Goal: Check status: Check status

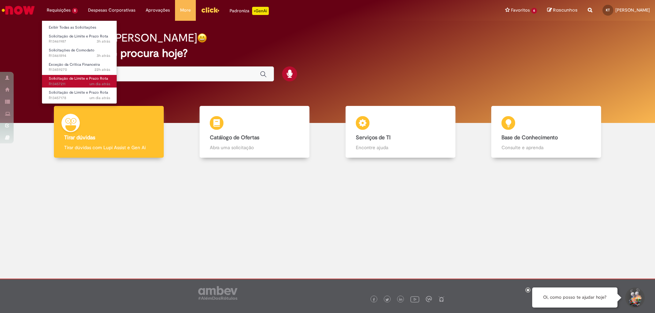
click at [71, 85] on span "um dia atrás um dia atrás R13457211" at bounding box center [79, 84] width 61 height 5
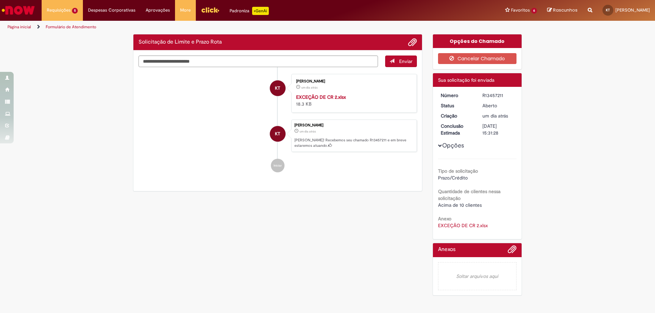
click at [194, 96] on li "KT [PERSON_NAME] um dia atrás um dia atrás EXCEÇÃO DE CR 2.xlsx 18.3 KB" at bounding box center [277, 93] width 278 height 39
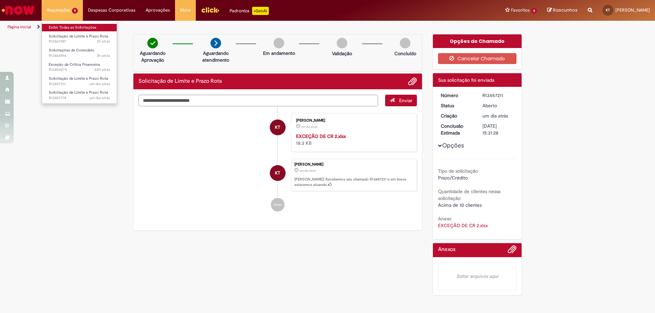
click at [65, 27] on link "Exibir Todas as Solicitações" at bounding box center [79, 28] width 75 height 8
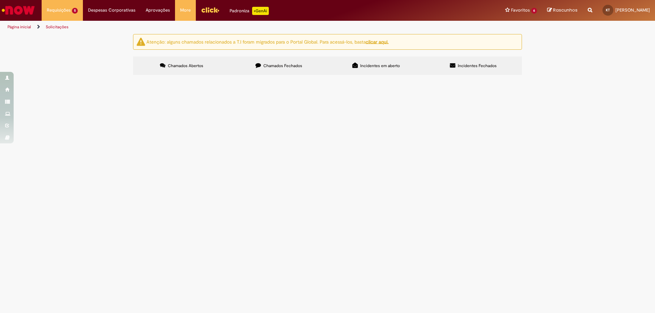
click at [287, 68] on span "Chamados Fechados" at bounding box center [282, 65] width 39 height 5
click at [0, 0] on span "Solicitação de Limite e Prazo Rota" at bounding box center [0, 0] width 0 height 0
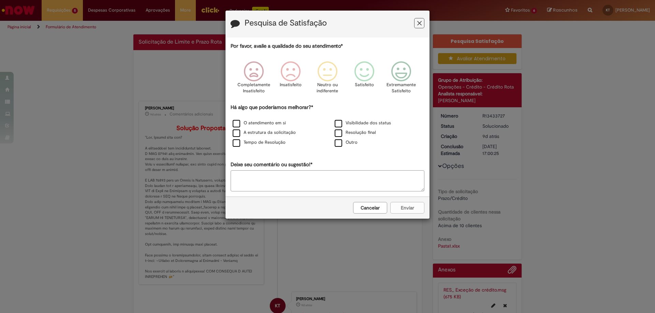
click at [380, 205] on button "Cancelar" at bounding box center [370, 208] width 34 height 12
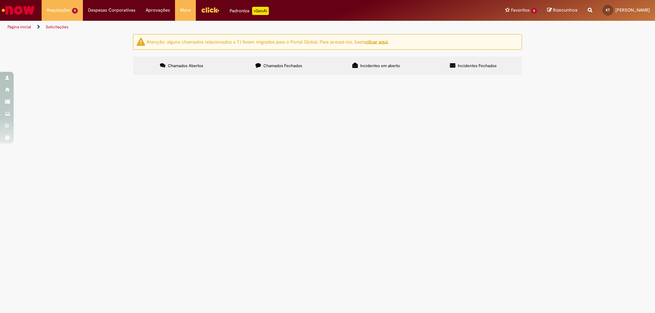
click at [262, 64] on label "Chamados Fechados" at bounding box center [278, 66] width 97 height 18
click at [0, 0] on span "Solicitação de Limite e Prazo Rota" at bounding box center [0, 0] width 0 height 0
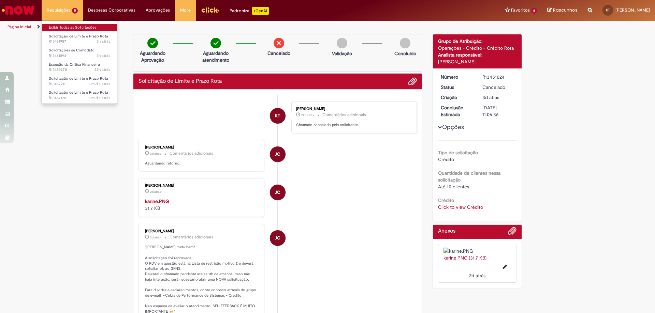
click at [69, 28] on link "Exibir Todas as Solicitações" at bounding box center [79, 28] width 75 height 8
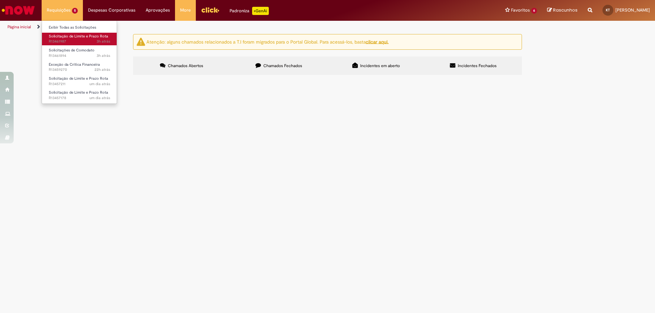
click at [70, 36] on span "Solicitação de Limite e Prazo Rota" at bounding box center [78, 36] width 59 height 5
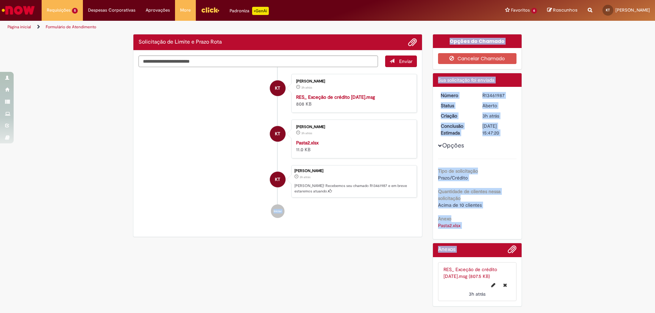
drag, startPoint x: 164, startPoint y: 119, endPoint x: 136, endPoint y: 121, distance: 28.0
click at [501, 138] on div "Opções Tipo de solicitação Prazo/Crédito Quantidade de clientes nessa solicitaç…" at bounding box center [477, 160] width 79 height 137
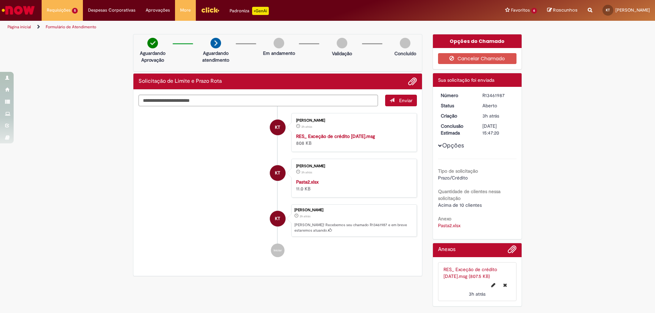
drag, startPoint x: 504, startPoint y: 95, endPoint x: 478, endPoint y: 96, distance: 25.9
click at [478, 96] on dd "R13461987" at bounding box center [498, 95] width 42 height 7
copy div "R13461987"
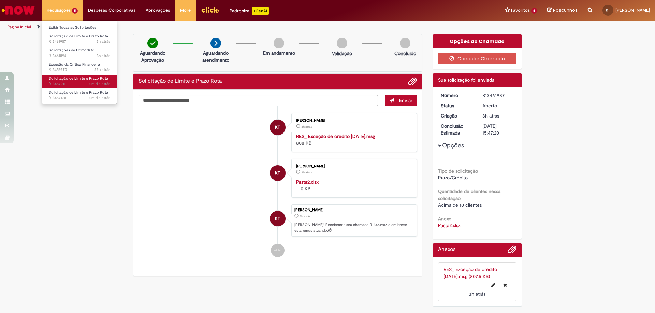
click at [69, 77] on span "Solicitação de Limite e Prazo Rota" at bounding box center [78, 78] width 59 height 5
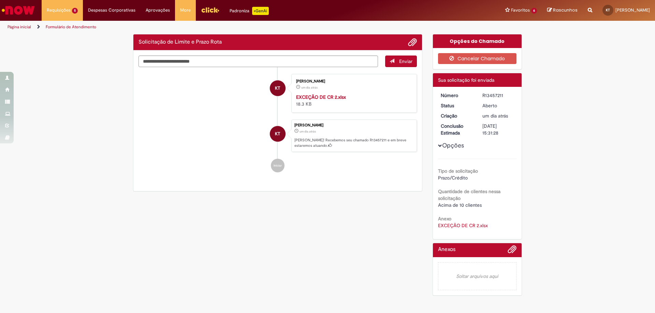
drag, startPoint x: 504, startPoint y: 95, endPoint x: 482, endPoint y: 99, distance: 22.7
click at [482, 99] on dd "R13457211" at bounding box center [498, 95] width 42 height 7
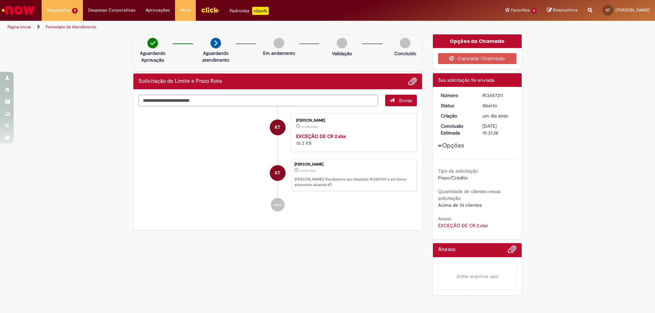
copy div "R13457211"
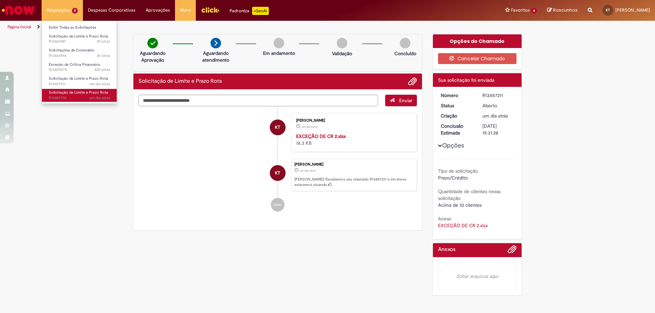
click at [80, 98] on span "um dia atrás um dia atrás R13457178" at bounding box center [79, 97] width 61 height 5
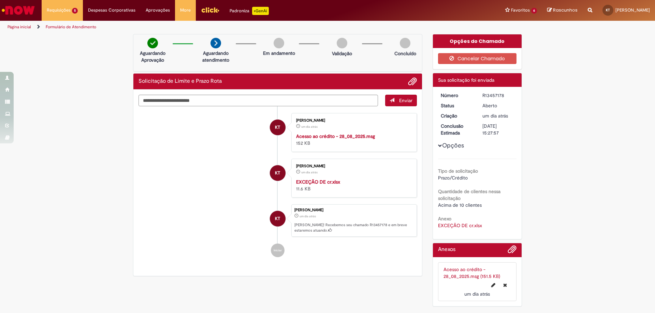
drag, startPoint x: 505, startPoint y: 95, endPoint x: 480, endPoint y: 96, distance: 24.9
click at [482, 96] on div "R13457178" at bounding box center [498, 95] width 32 height 7
copy div "R13457178"
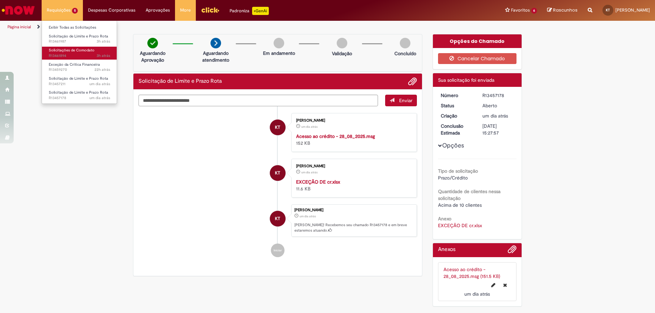
click at [75, 47] on link "Solicitações de Comodato 3h atrás 3 horas atrás R13461894" at bounding box center [79, 53] width 75 height 13
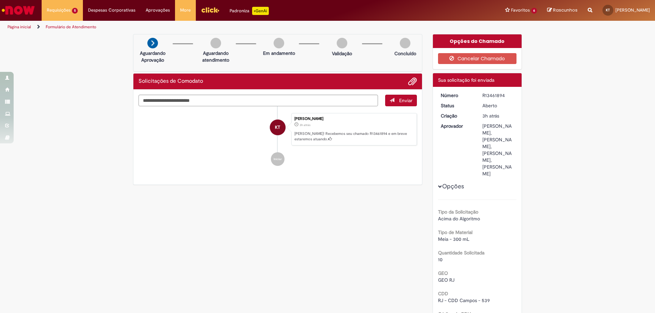
drag, startPoint x: 503, startPoint y: 92, endPoint x: 470, endPoint y: 97, distance: 33.0
click at [470, 92] on dl "Número R13461894 Status [GEOGRAPHIC_DATA] Criação 3h atrás 3 horas atrás Aprova…" at bounding box center [477, 92] width 84 height 0
copy dl "Número R13461894"
click at [65, 46] on li "Solicitações de Comodato 3h atrás 3 horas atrás R13461894" at bounding box center [79, 52] width 75 height 14
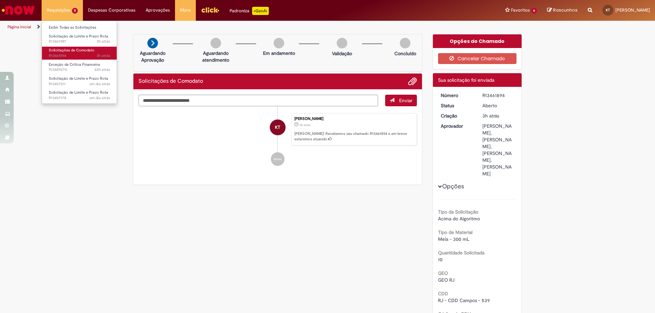
click at [65, 48] on span "Solicitações de Comodato" at bounding box center [72, 50] width 46 height 5
